Goal: Task Accomplishment & Management: Use online tool/utility

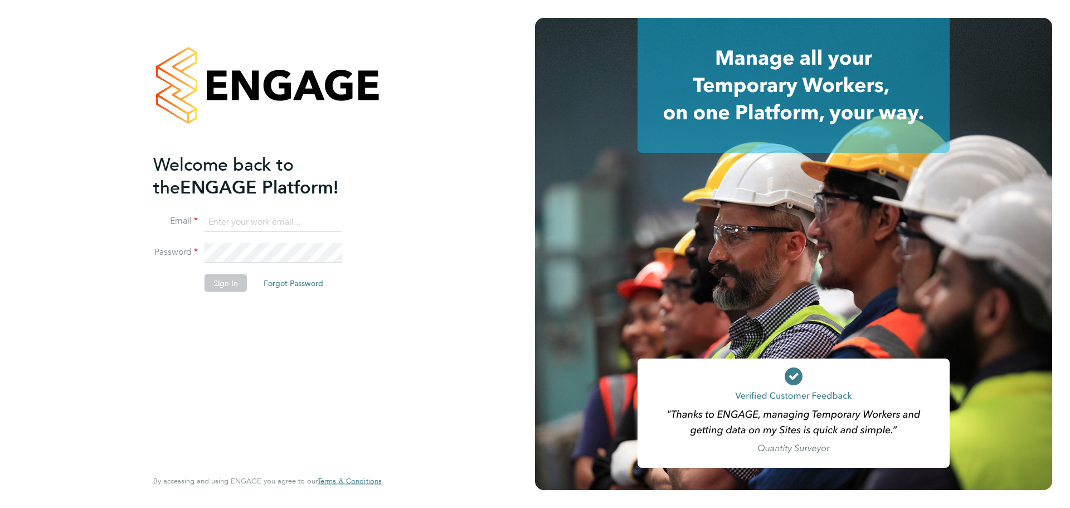
click at [250, 221] on input at bounding box center [273, 222] width 138 height 20
type input "jodie.dobson@comparethemarket.com"
click at [223, 278] on button "Sign In" at bounding box center [225, 283] width 42 height 18
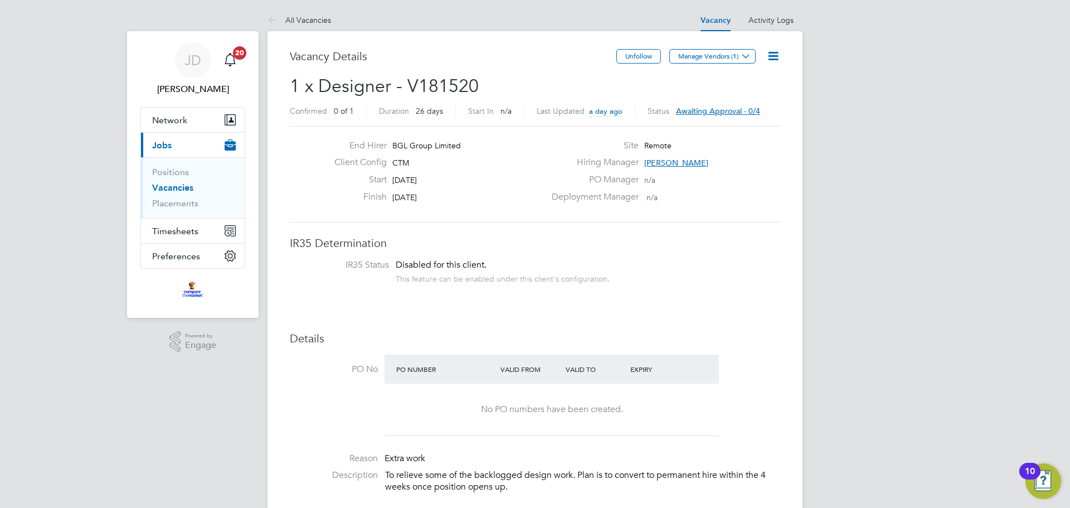
click at [705, 111] on span "Awaiting approval - 0/4" at bounding box center [718, 111] width 84 height 10
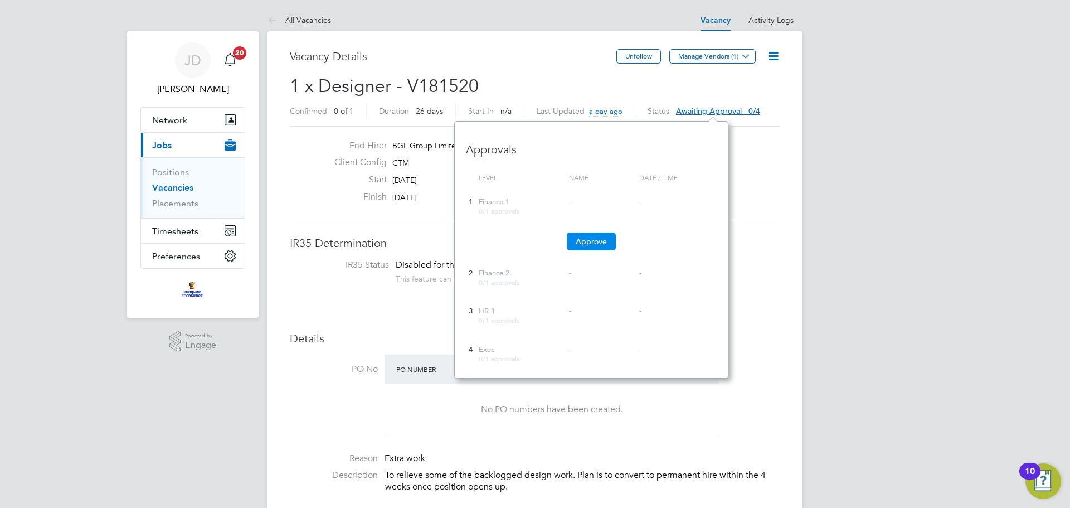
click at [599, 235] on button "Approve" at bounding box center [591, 241] width 49 height 18
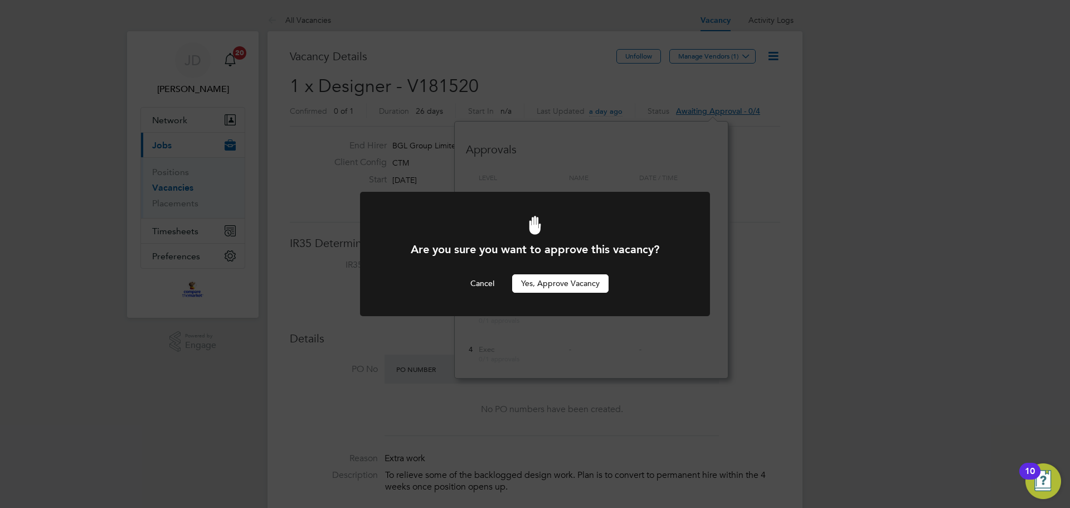
click at [581, 282] on button "Yes, Approve Vacancy" at bounding box center [560, 283] width 96 height 18
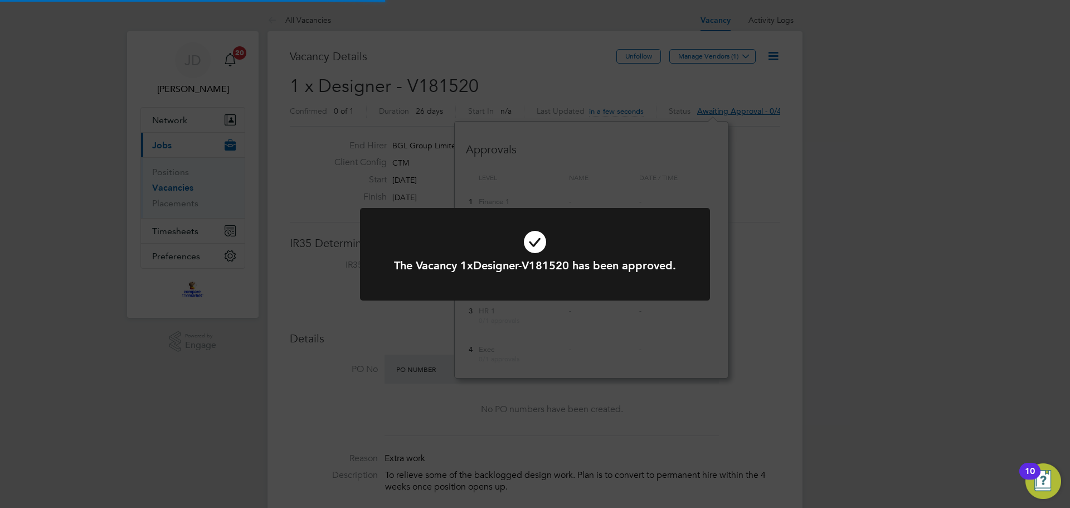
scroll to position [224, 274]
click at [705, 176] on div "The Vacancy 1xDesigner-V181520 has been approved. Cancel Okay" at bounding box center [535, 254] width 1070 height 508
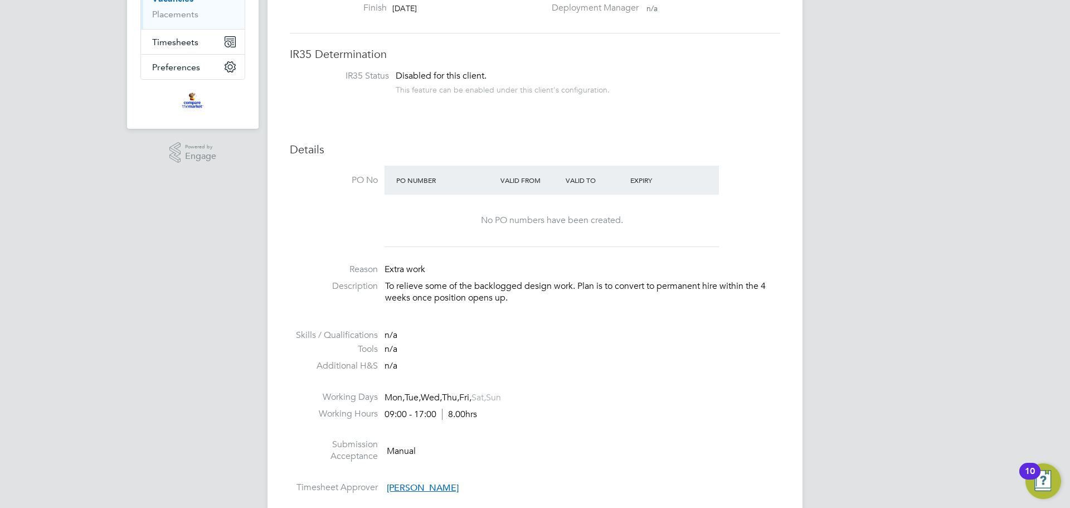
scroll to position [223, 0]
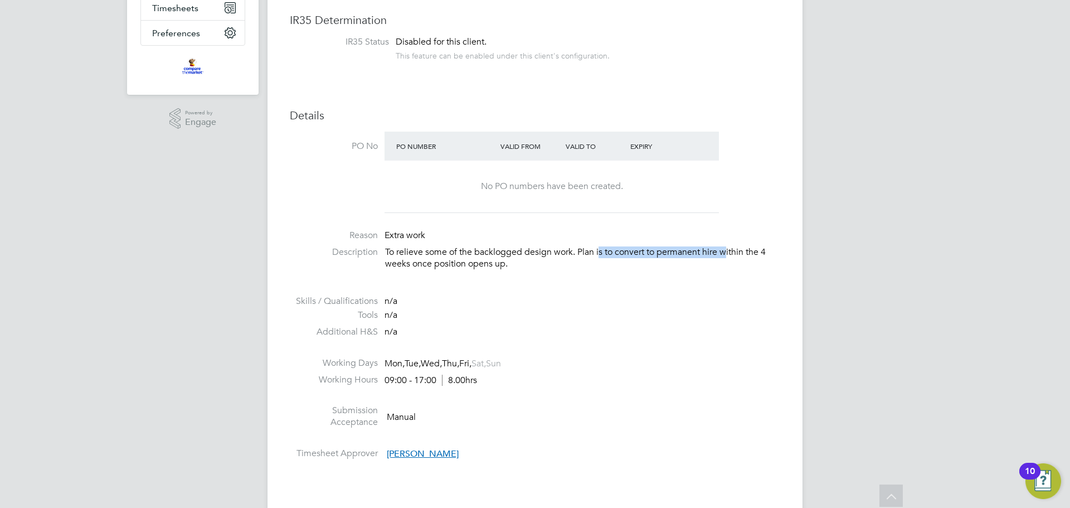
drag, startPoint x: 600, startPoint y: 249, endPoint x: 727, endPoint y: 255, distance: 127.2
click at [727, 255] on p "To relieve some of the backlogged design work. Plan is to convert to permanent …" at bounding box center [582, 257] width 395 height 23
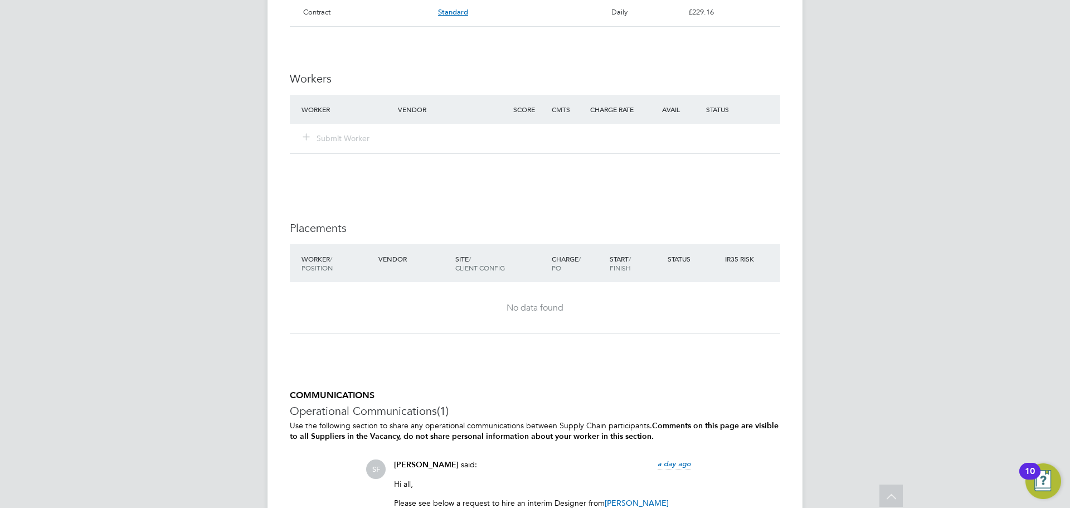
scroll to position [780, 0]
